Goal: Task Accomplishment & Management: Manage account settings

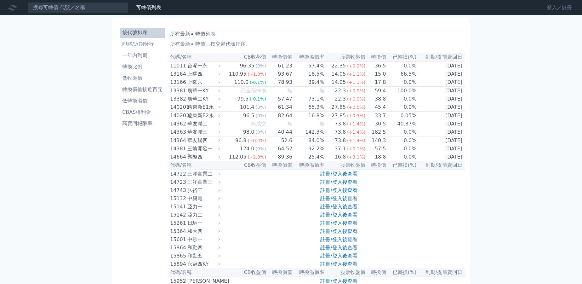
click at [556, 5] on link "登入／註冊" at bounding box center [559, 8] width 35 height 10
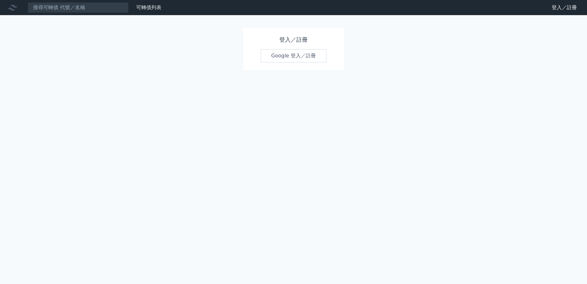
click at [293, 55] on link "Google 登入／註冊" at bounding box center [294, 55] width 66 height 13
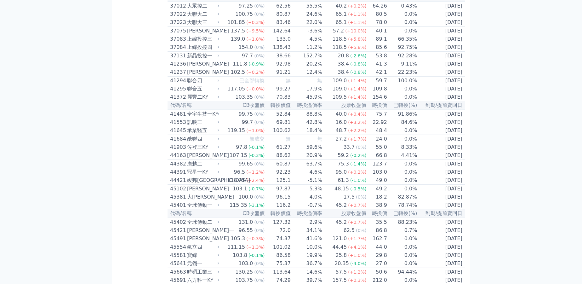
scroll to position [1573, 0]
